Goal: Task Accomplishment & Management: Manage account settings

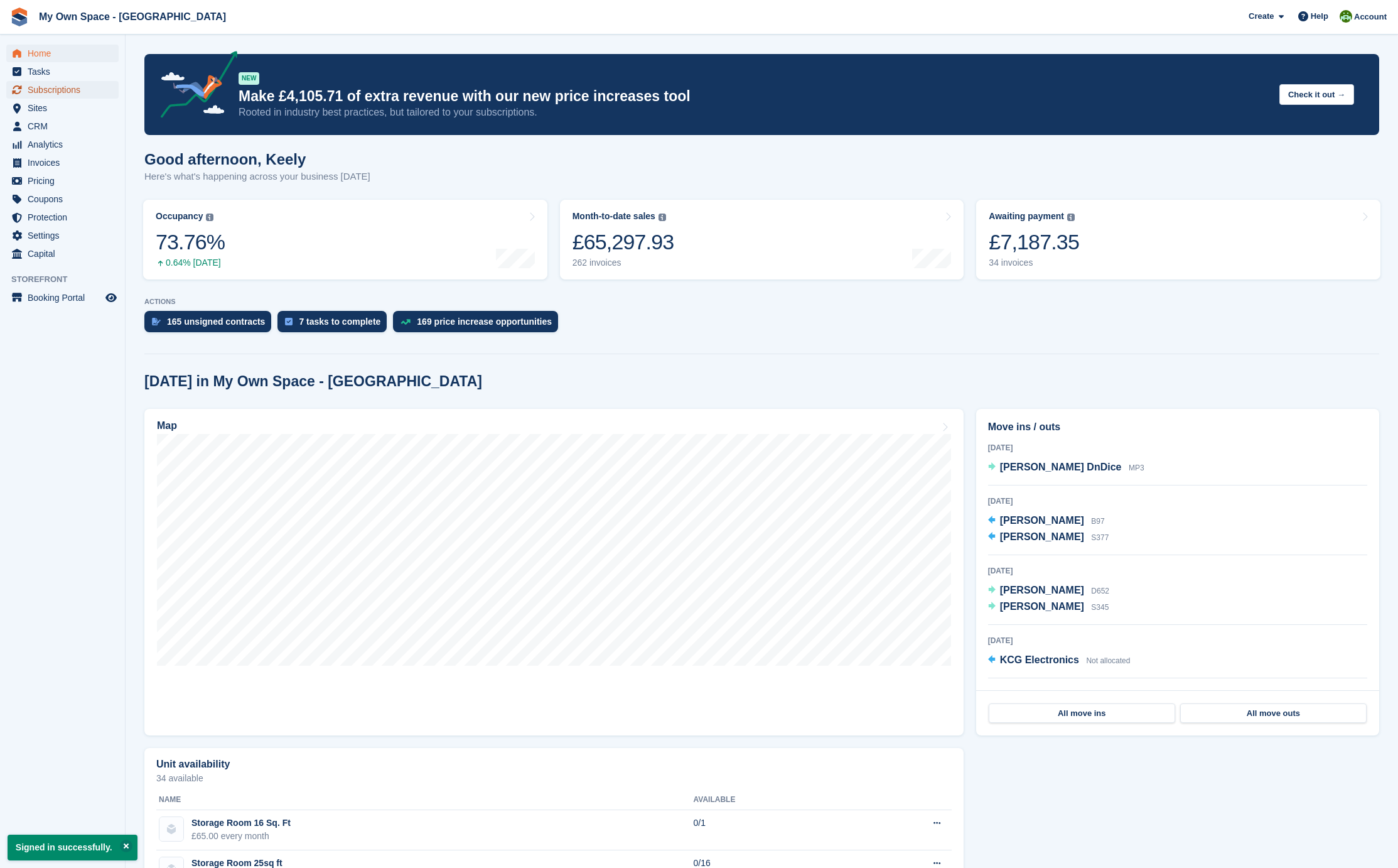
click at [63, 90] on span "Subscriptions" at bounding box center [65, 89] width 75 height 17
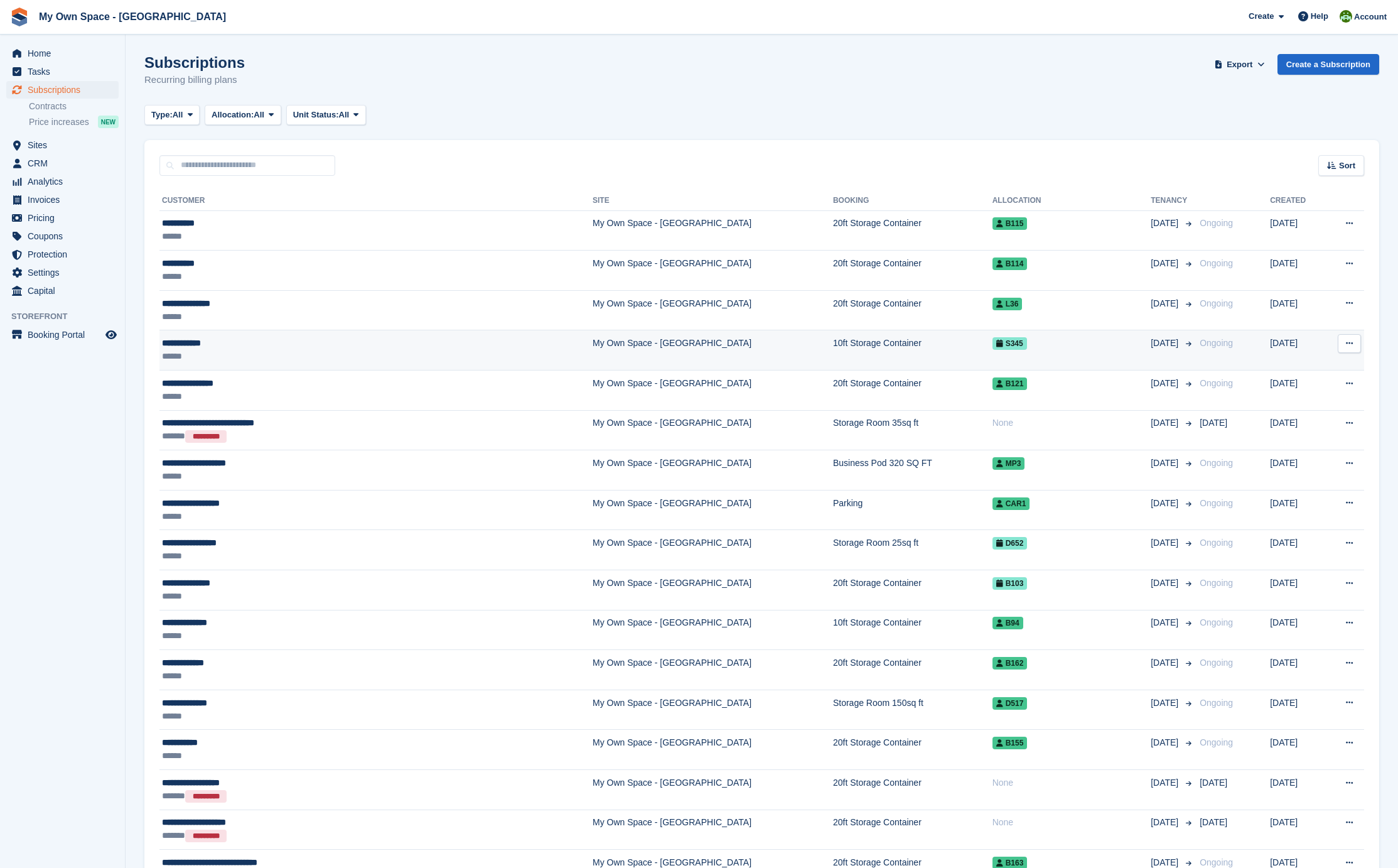
click at [200, 345] on div "**********" at bounding box center [303, 343] width 284 height 14
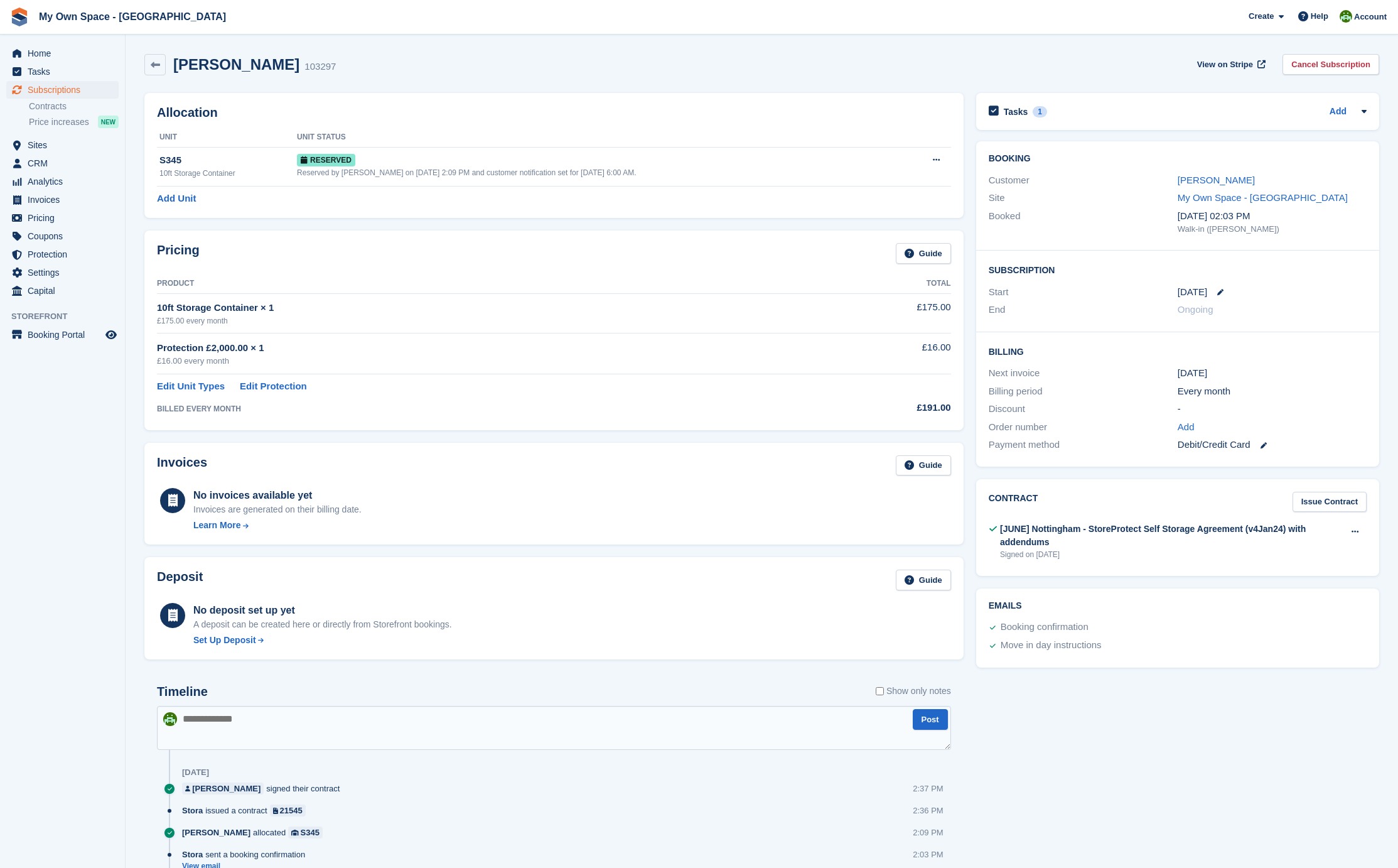
click at [1215, 294] on link at bounding box center [1216, 292] width 16 height 6
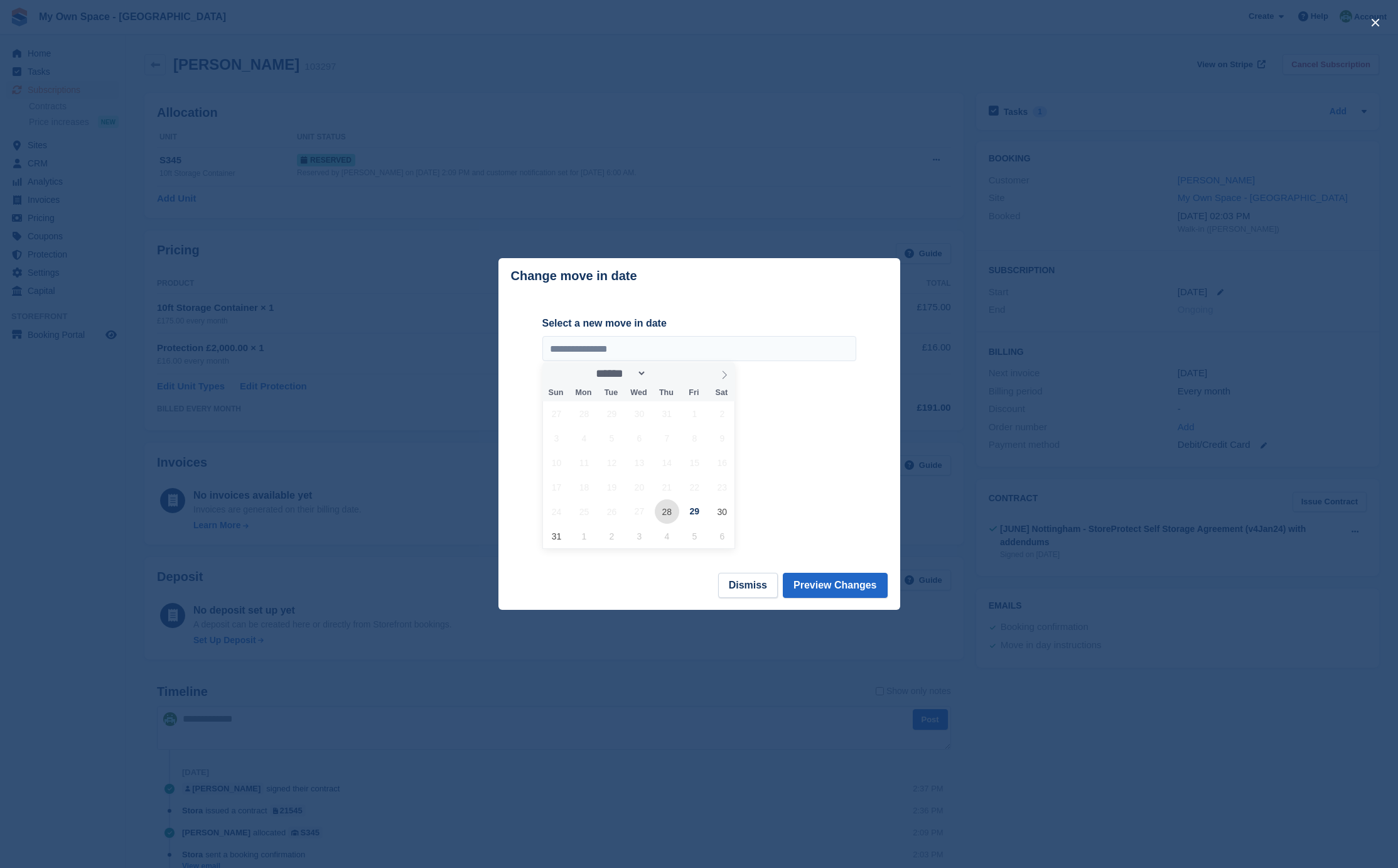
click at [673, 512] on span "28" at bounding box center [666, 511] width 24 height 24
type input "**********"
click at [834, 584] on button "Preview Changes" at bounding box center [835, 585] width 105 height 25
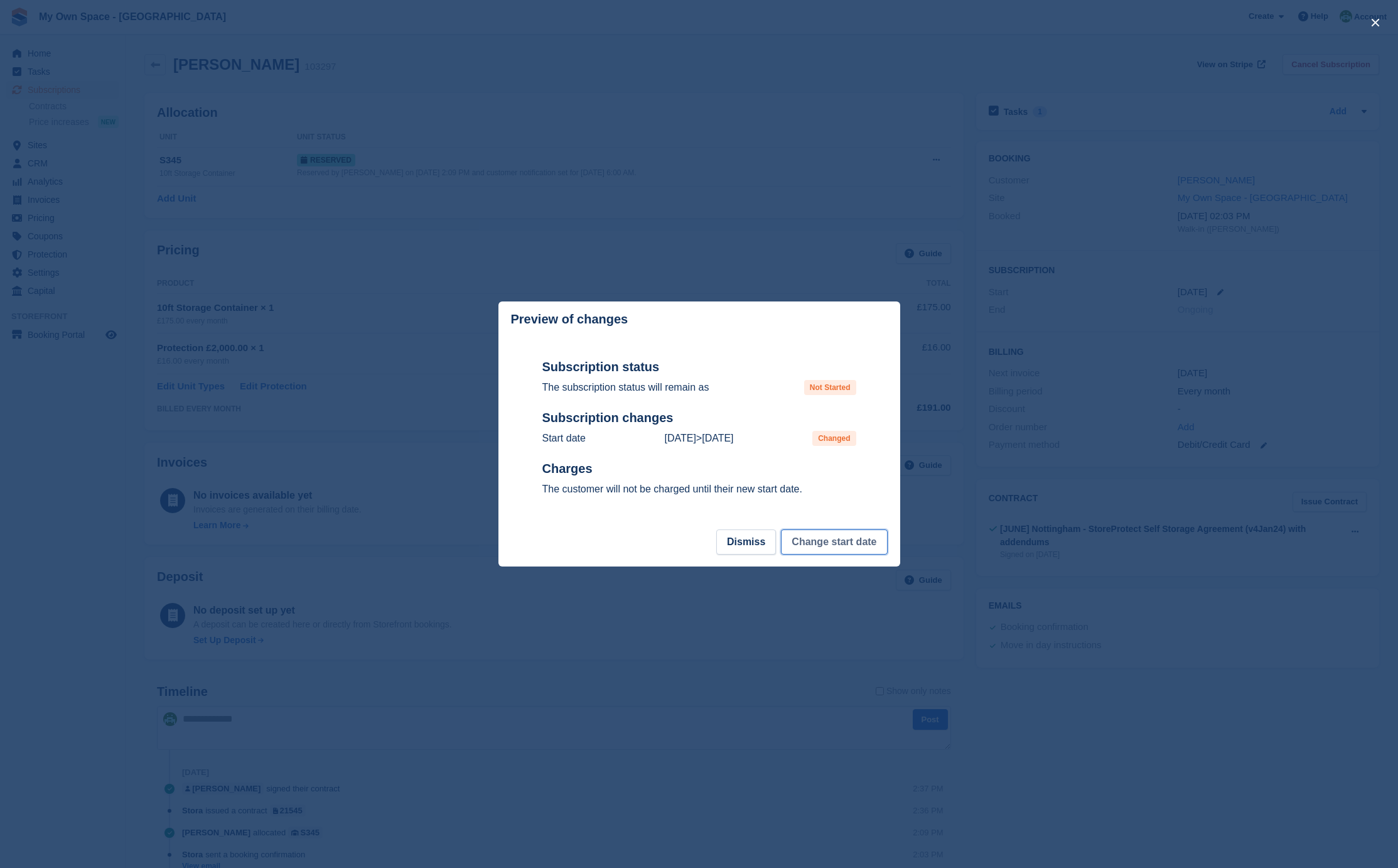
click at [835, 545] on button "Change start date" at bounding box center [834, 542] width 107 height 25
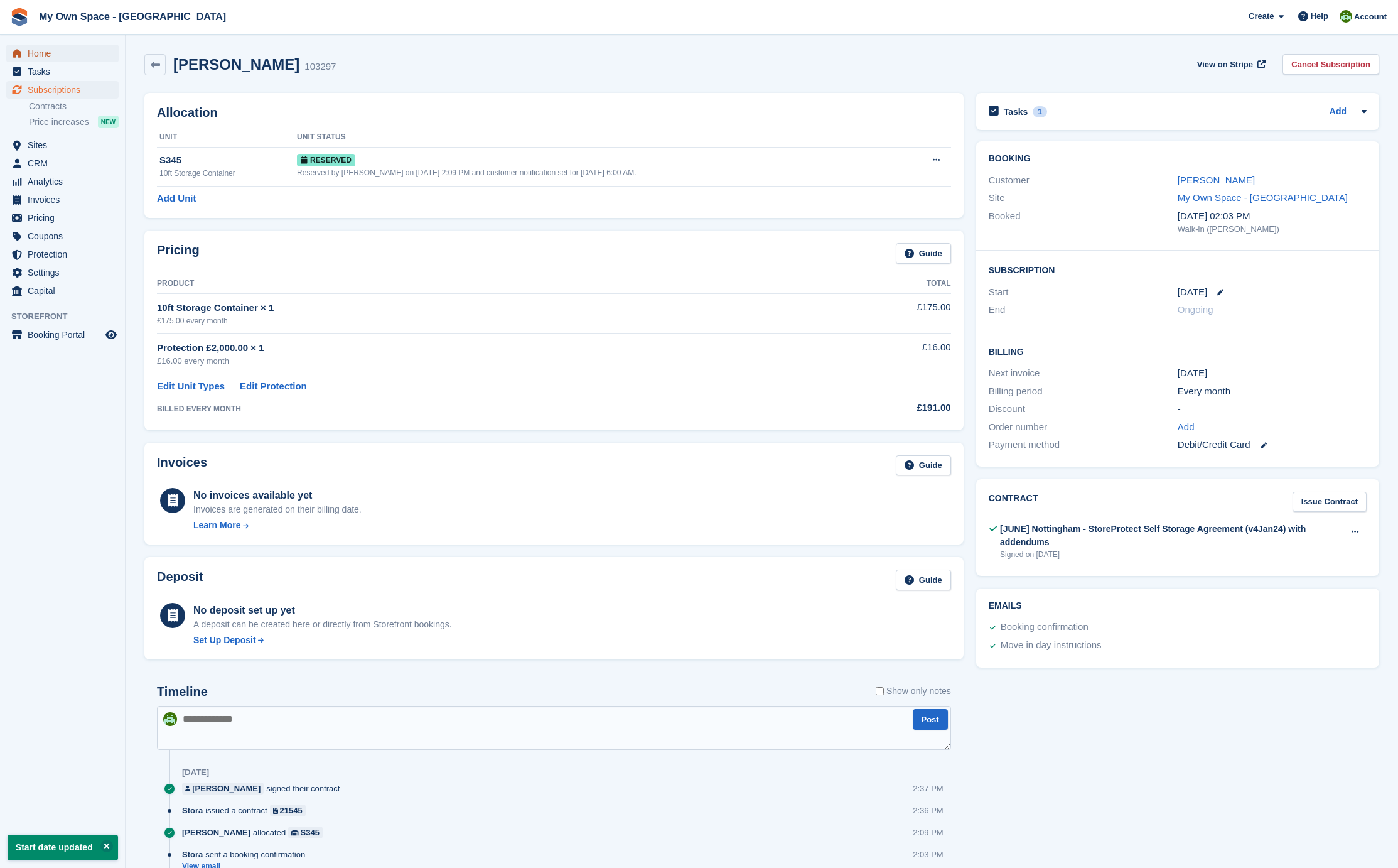
click at [45, 57] on span "Home" at bounding box center [65, 52] width 75 height 17
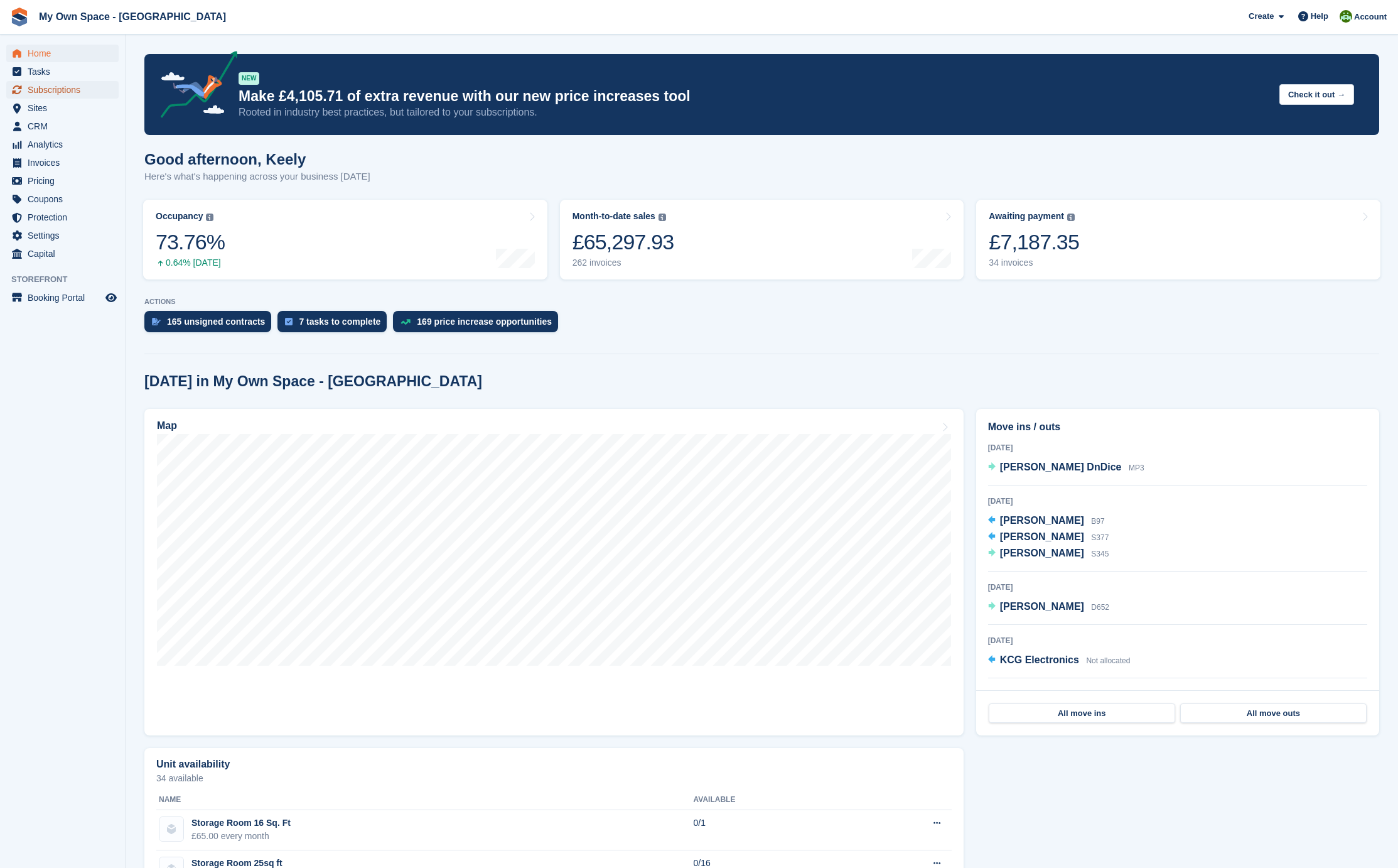
click at [65, 89] on span "Subscriptions" at bounding box center [65, 89] width 75 height 17
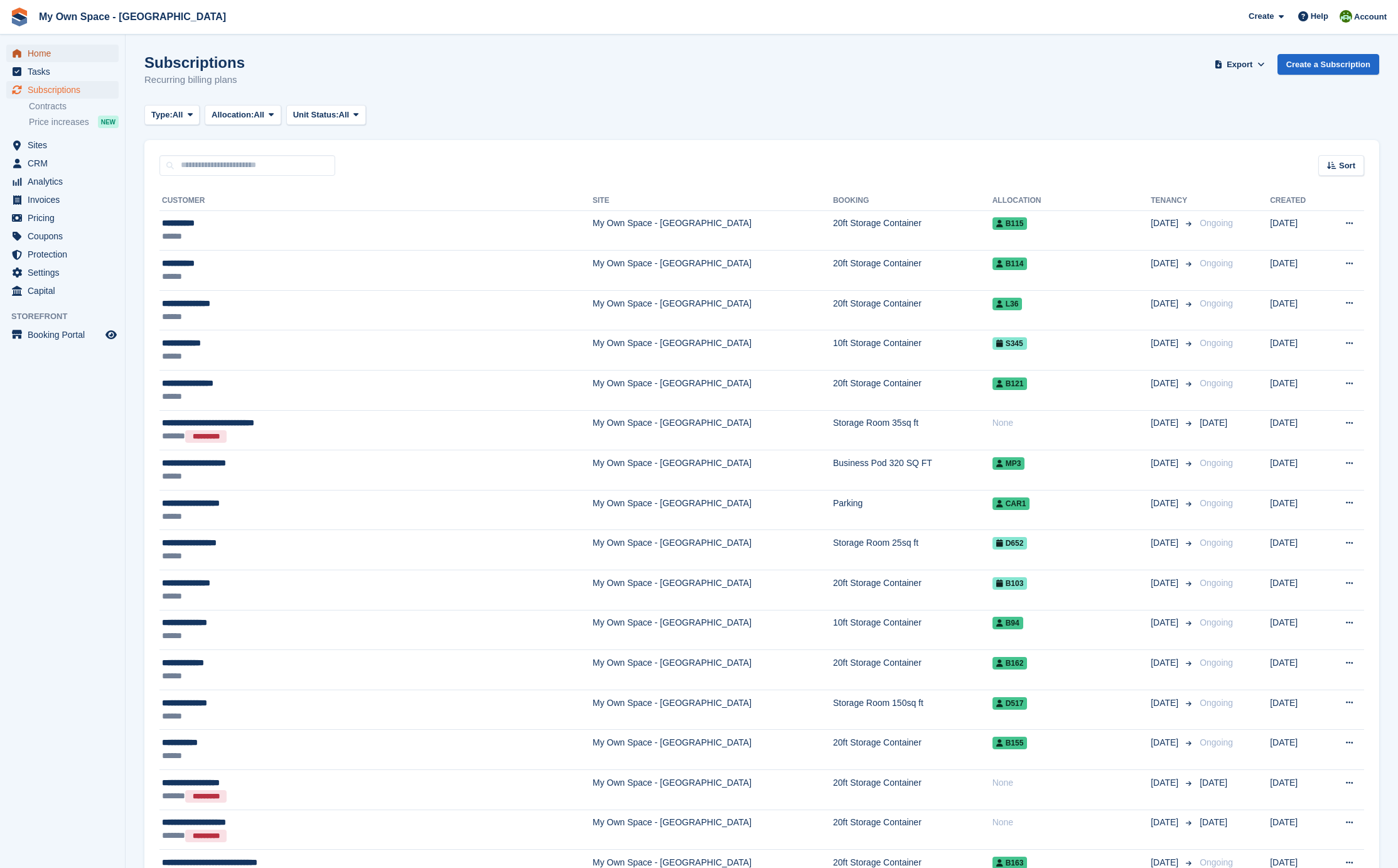
click at [41, 52] on span "Home" at bounding box center [65, 52] width 75 height 17
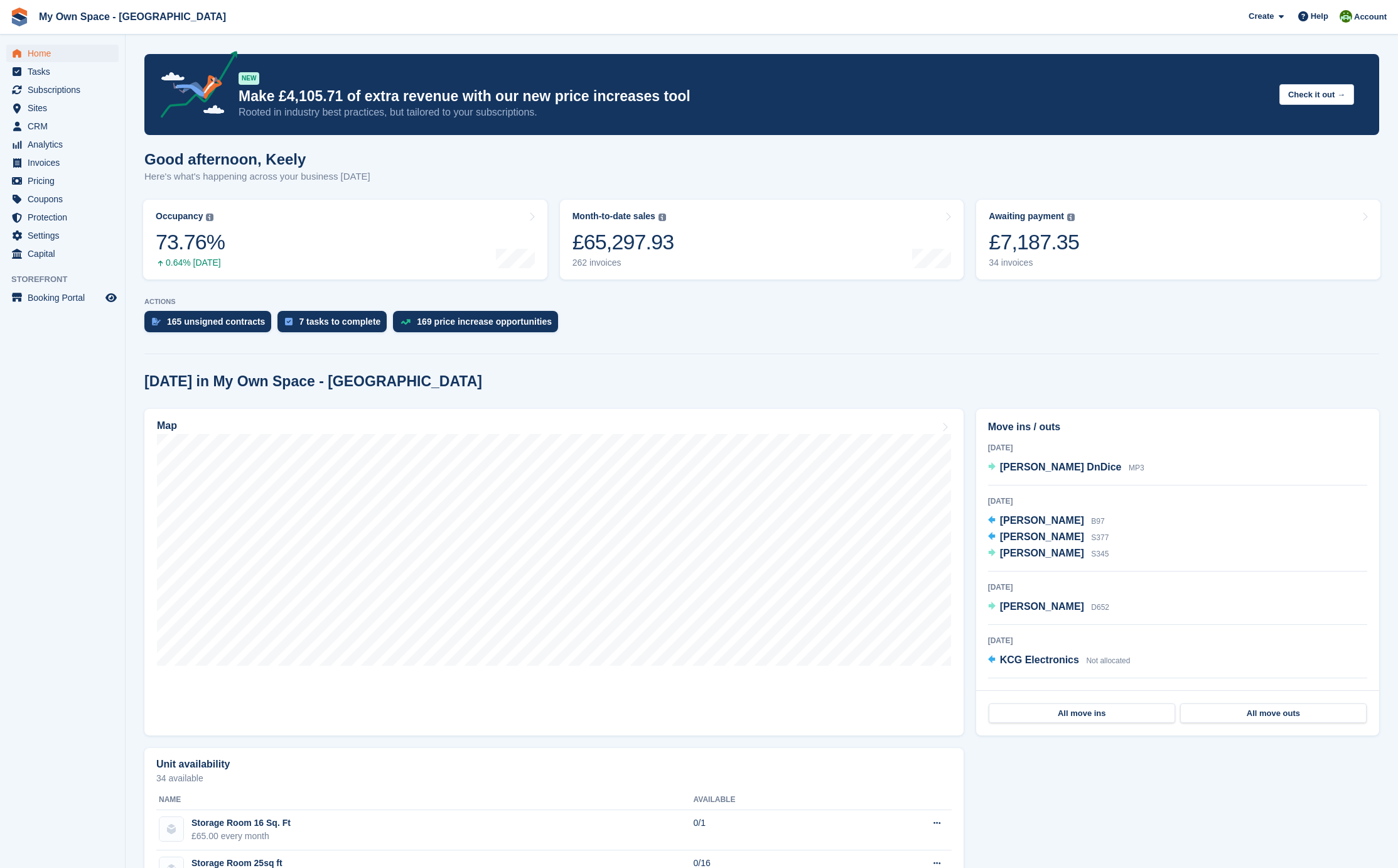
drag, startPoint x: 1374, startPoint y: 22, endPoint x: 1330, endPoint y: 80, distance: 72.8
click at [1374, 20] on span "Account" at bounding box center [1371, 17] width 33 height 13
drag, startPoint x: 1282, startPoint y: 127, endPoint x: 1326, endPoint y: 54, distance: 85.2
click at [1282, 126] on div "Logout" at bounding box center [1272, 125] width 30 height 14
